Goal: Transaction & Acquisition: Purchase product/service

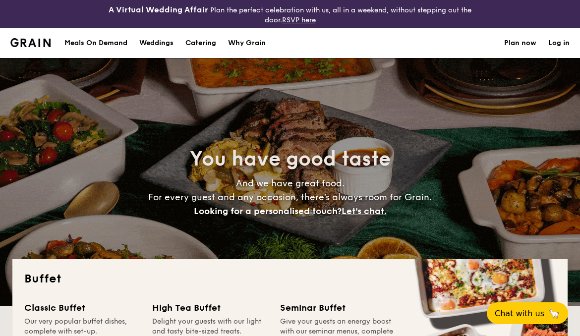
select select
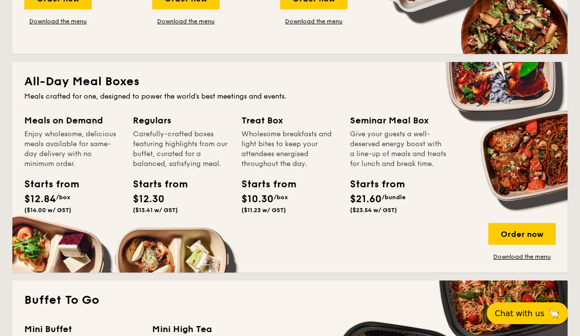
scroll to position [446, 0]
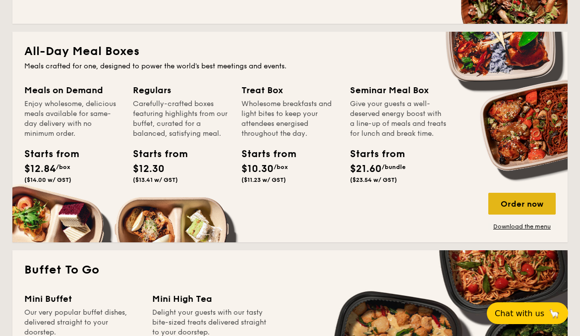
click at [535, 204] on div "Order now" at bounding box center [521, 204] width 67 height 22
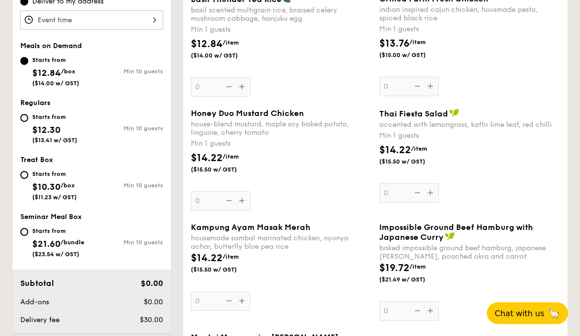
scroll to position [495, 0]
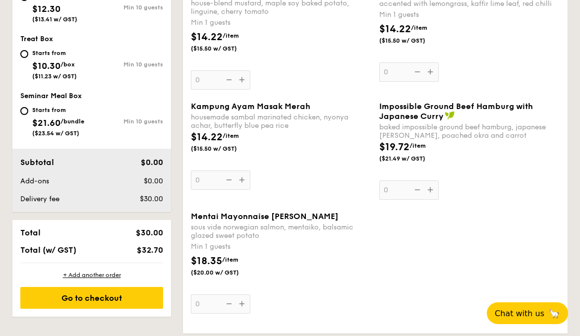
click at [54, 117] on span "$21.60" at bounding box center [46, 122] width 28 height 11
click at [28, 115] on input "Starts from $21.60 /bundle ($23.54 w/ GST) Min 10 guests" at bounding box center [24, 111] width 8 height 8
radio input "true"
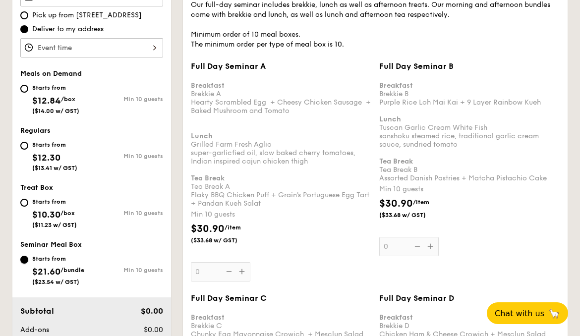
scroll to position [297, 0]
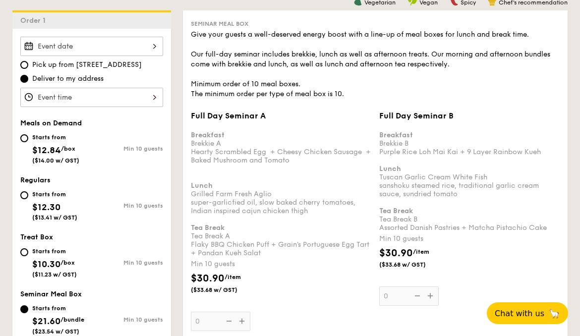
click at [54, 151] on span "$12.84" at bounding box center [46, 150] width 29 height 11
click at [28, 142] on input "Starts from $12.84 /box ($14.00 w/ GST) Min 10 guests" at bounding box center [24, 138] width 8 height 8
radio input "true"
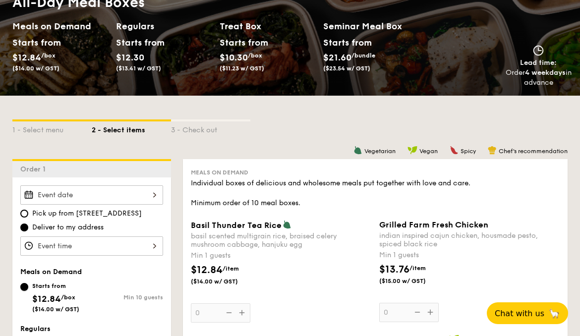
scroll to position [347, 0]
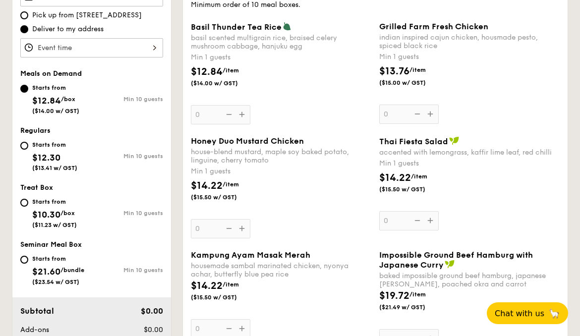
click at [91, 273] on div "Starts from $21.60 /bundle ($23.54 w/ GST)" at bounding box center [55, 269] width 71 height 33
click at [28, 264] on input "Starts from $21.60 /bundle ($23.54 w/ GST) Min 10 guests" at bounding box center [24, 260] width 8 height 8
radio input "true"
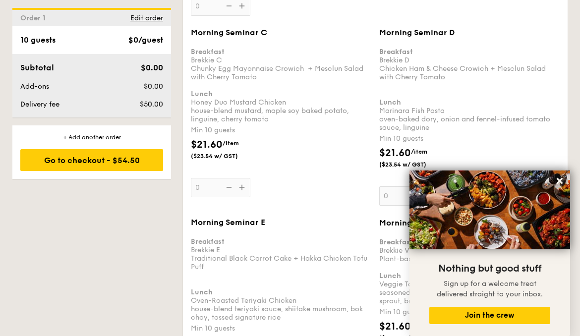
scroll to position [1288, 0]
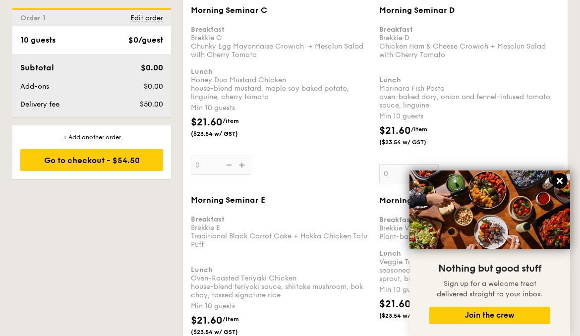
click at [562, 179] on icon at bounding box center [559, 181] width 6 height 6
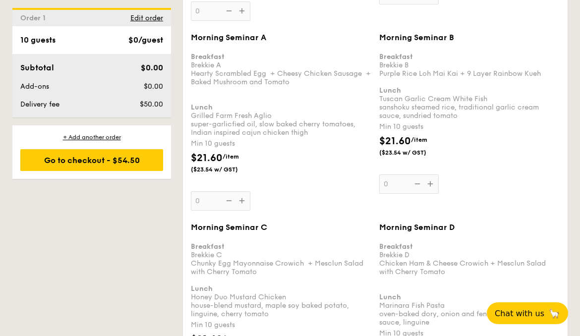
scroll to position [1092, 0]
